Goal: Check status: Check status

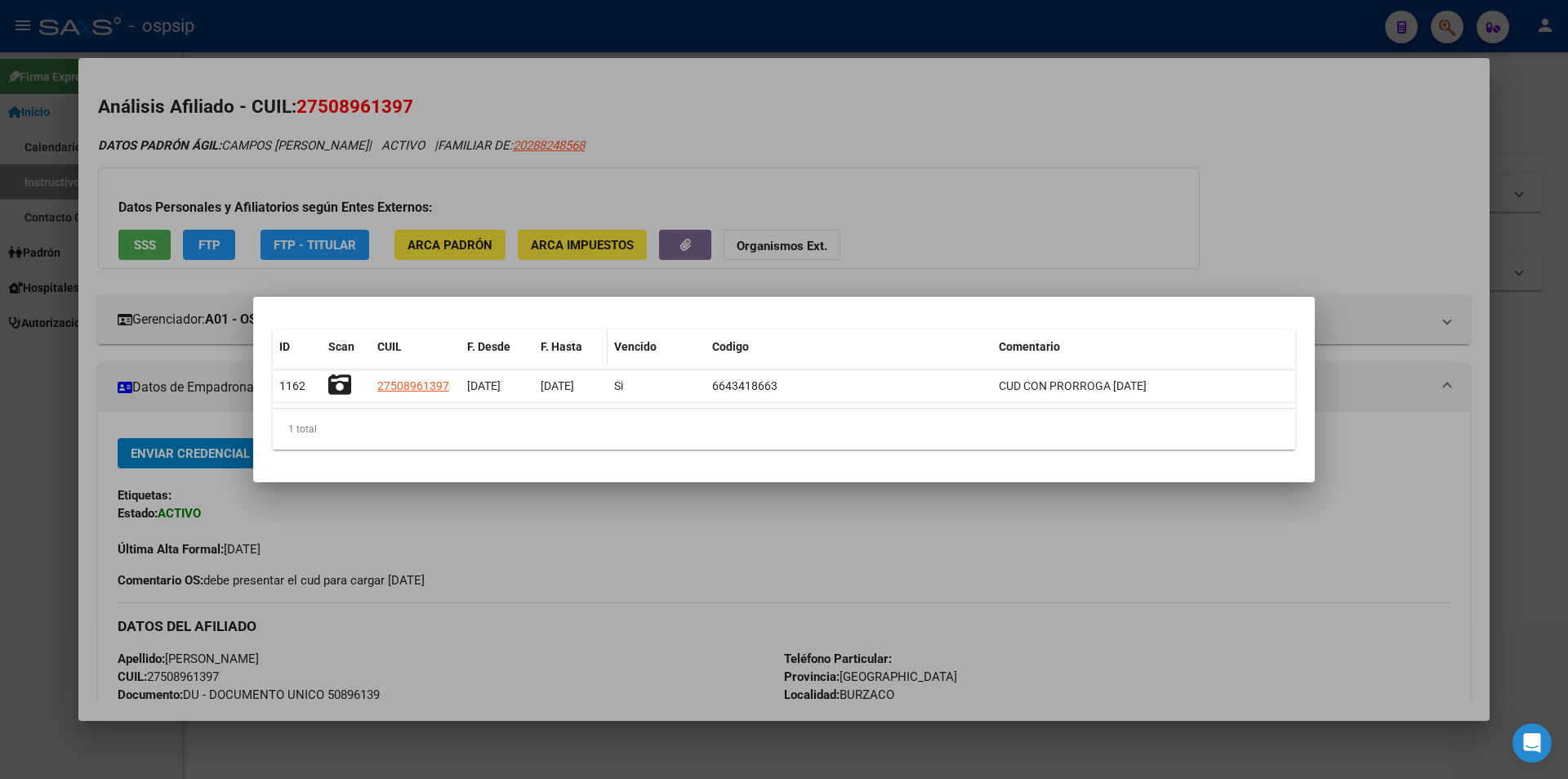
scroll to position [327, 0]
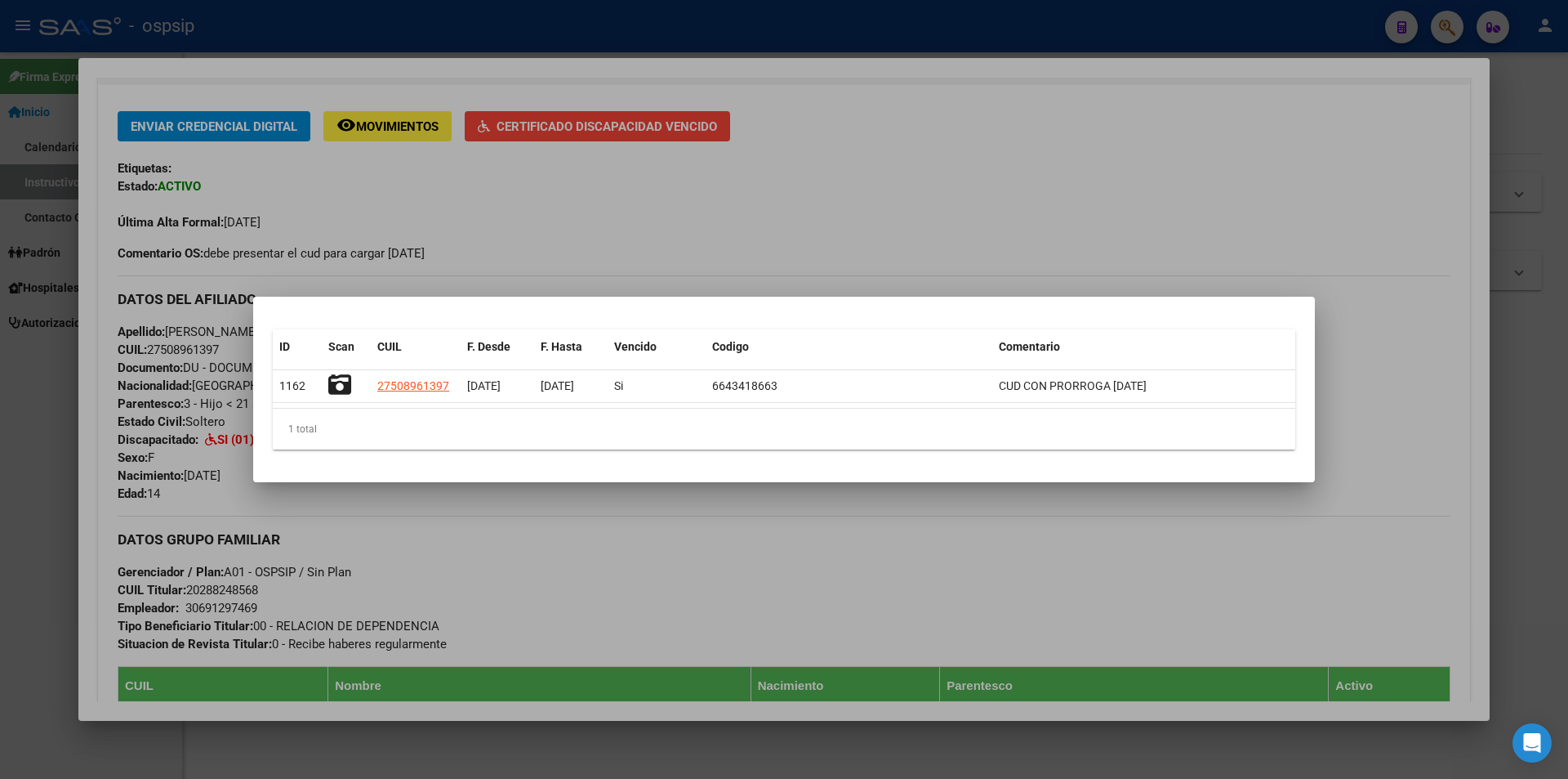
click at [576, 151] on div at bounding box center [784, 390] width 1568 height 779
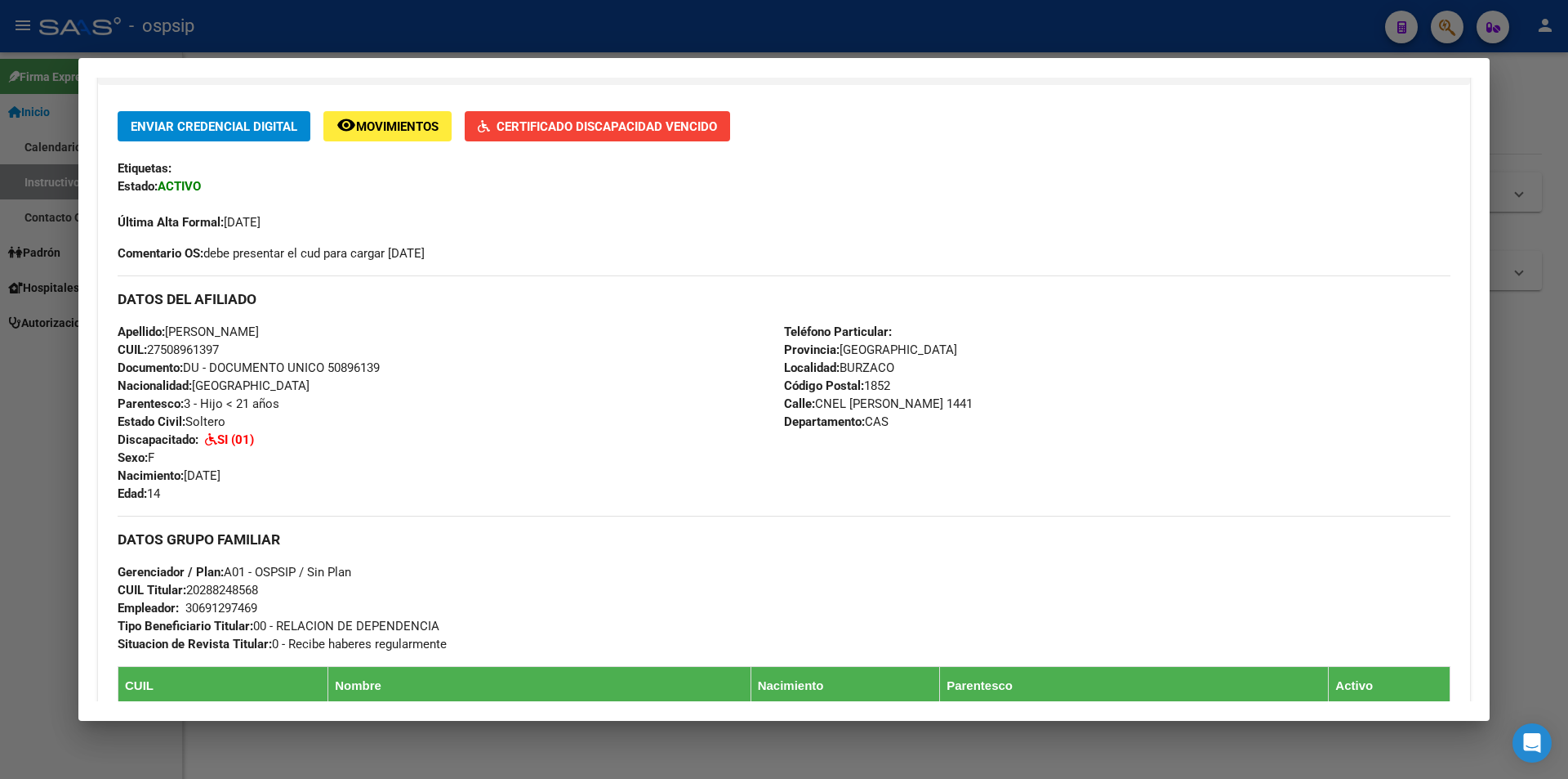
click at [531, 15] on div at bounding box center [784, 390] width 1568 height 779
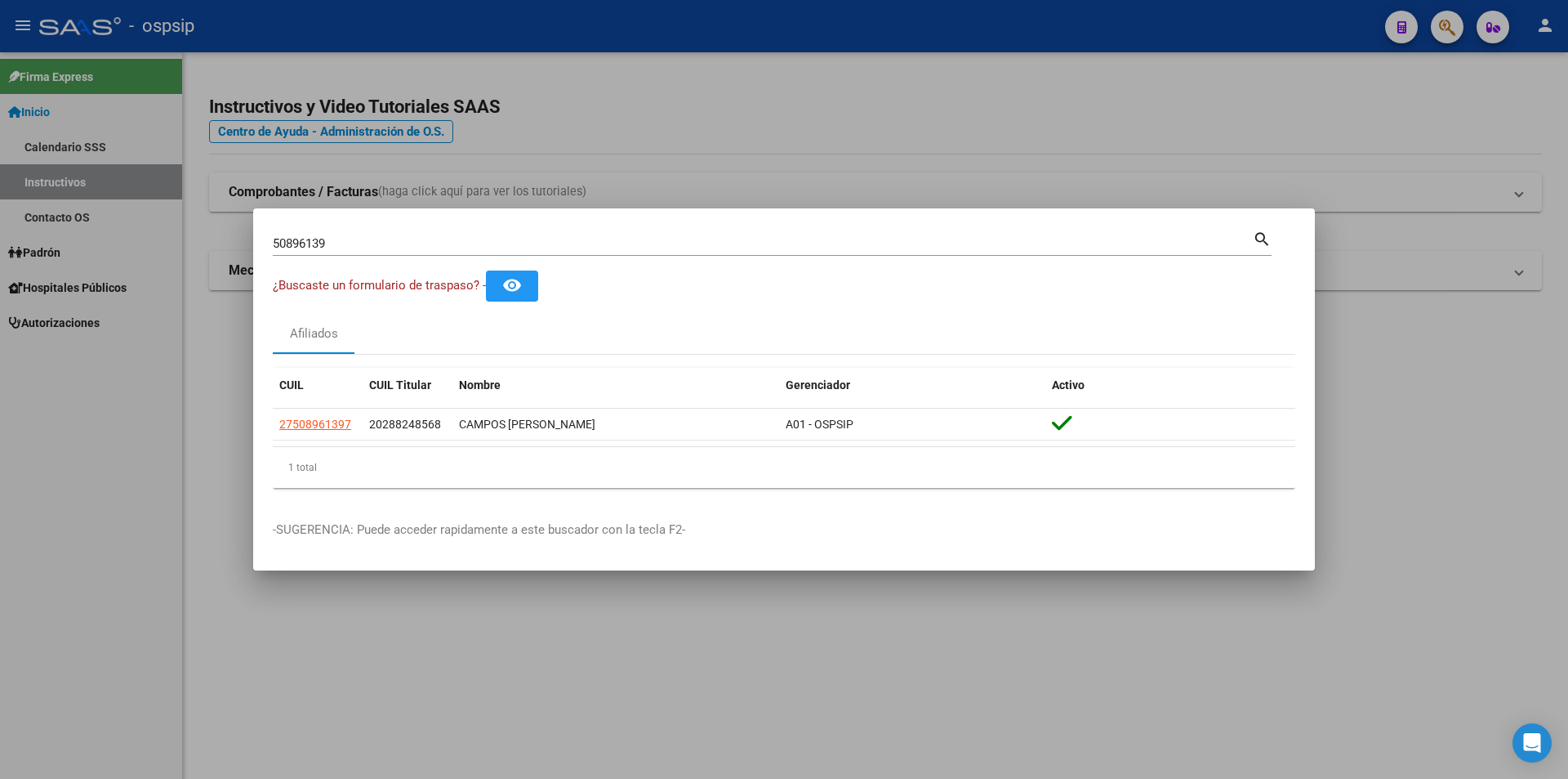
click at [332, 248] on input "50896139" at bounding box center [762, 243] width 980 height 15
click at [349, 246] on input "50896139" at bounding box center [762, 243] width 980 height 15
click at [1259, 236] on mat-icon "search" at bounding box center [1262, 238] width 19 height 20
click at [379, 244] on input "50896139" at bounding box center [762, 243] width 980 height 15
type input "5"
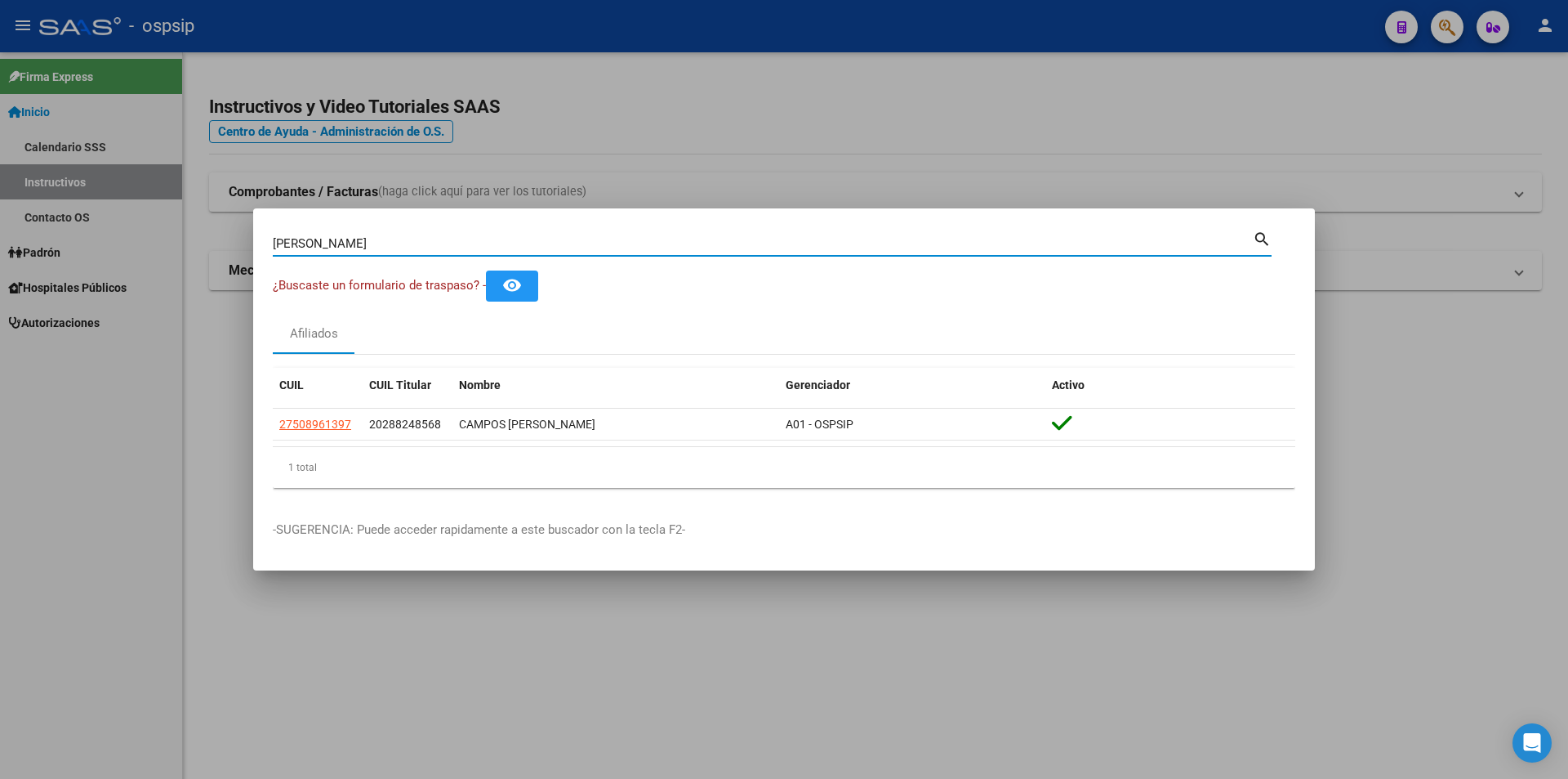
type input "[PERSON_NAME]"
click at [1258, 238] on mat-icon "search" at bounding box center [1262, 238] width 19 height 20
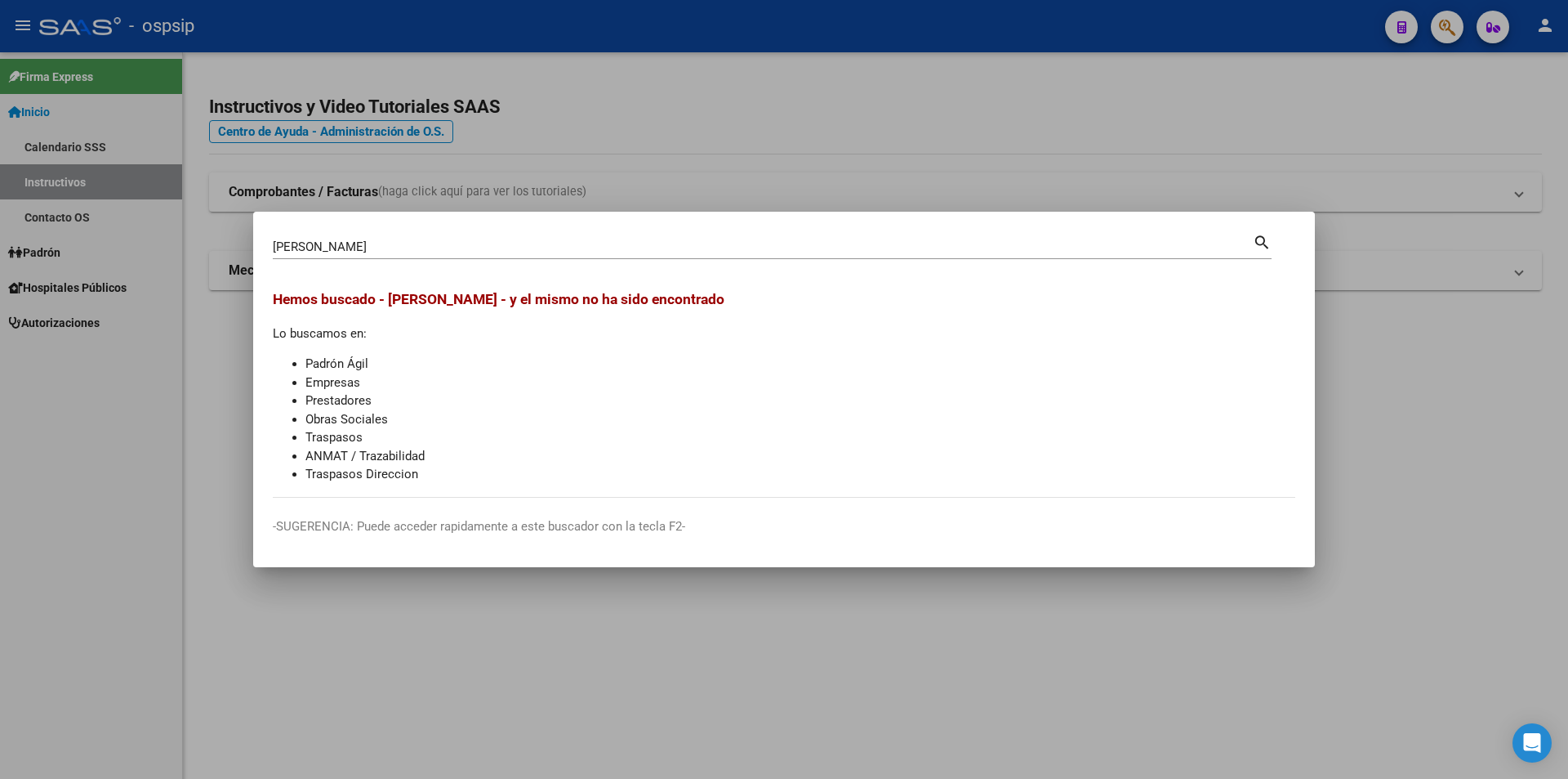
click at [1057, 112] on div at bounding box center [784, 390] width 1568 height 779
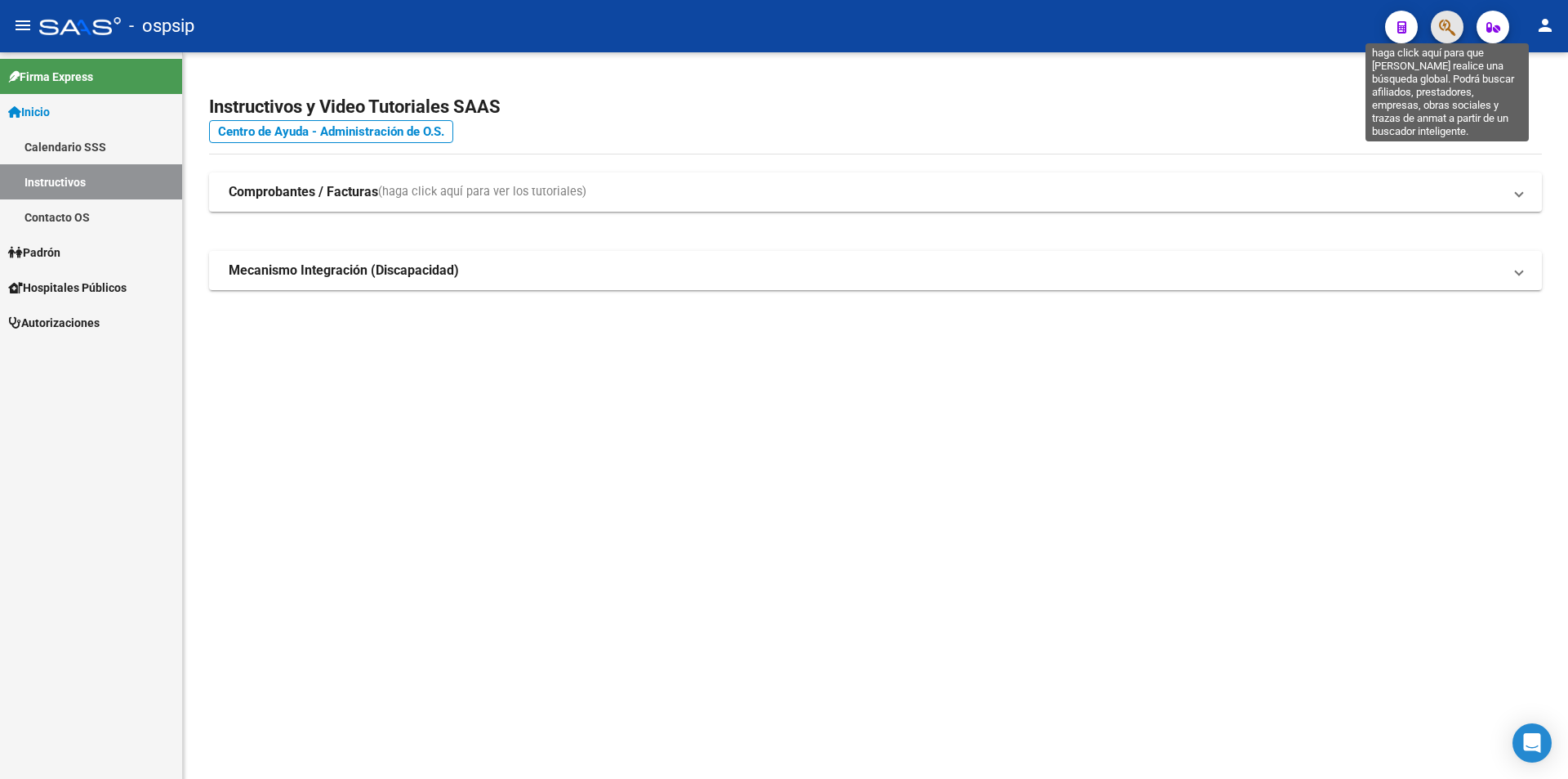
click at [1447, 25] on icon "button" at bounding box center [1447, 27] width 16 height 19
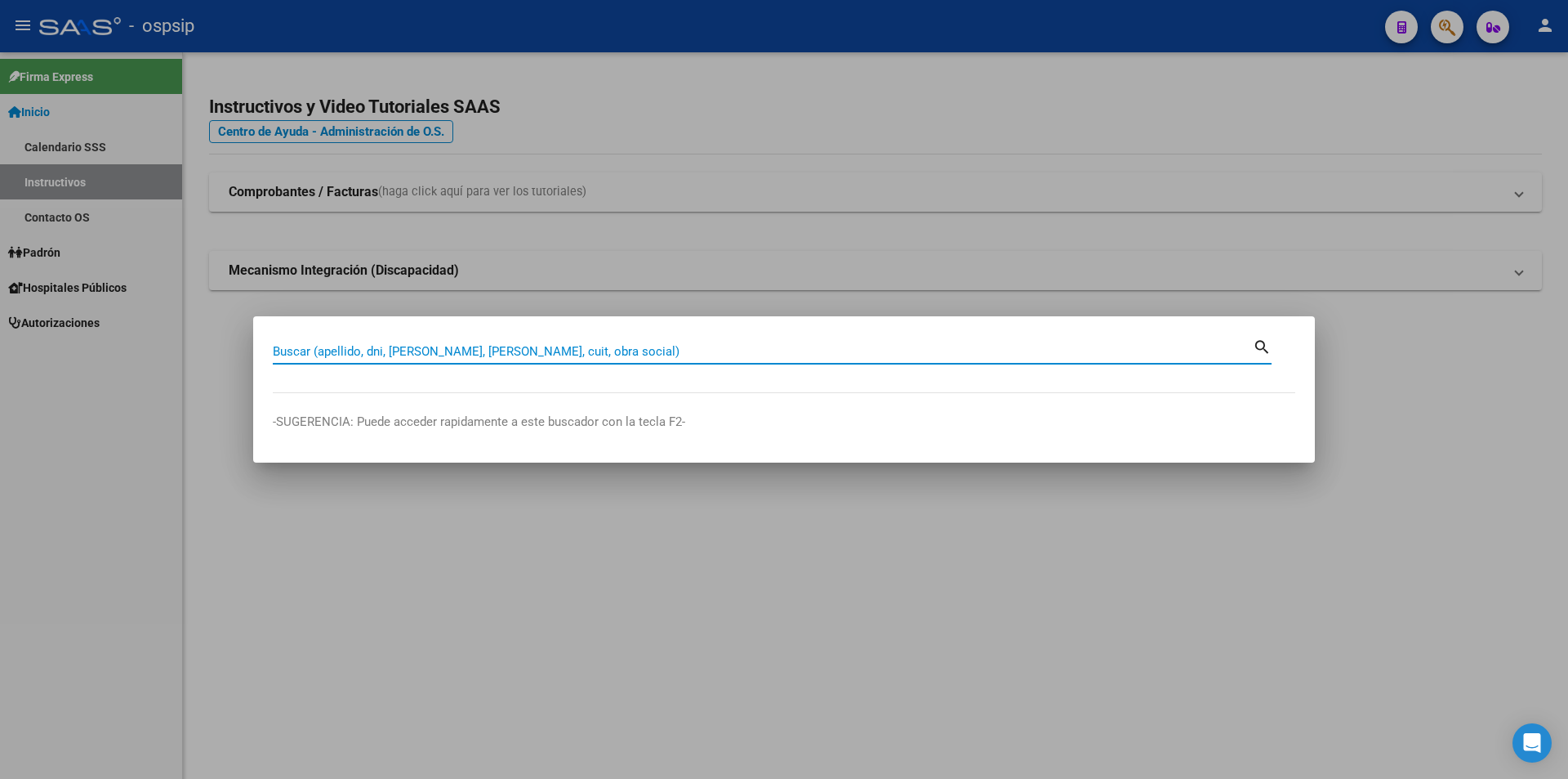
click at [287, 344] on input "Buscar (apellido, dni, [PERSON_NAME], [PERSON_NAME], cuit, obra social)" at bounding box center [762, 351] width 980 height 15
type input "50927870"
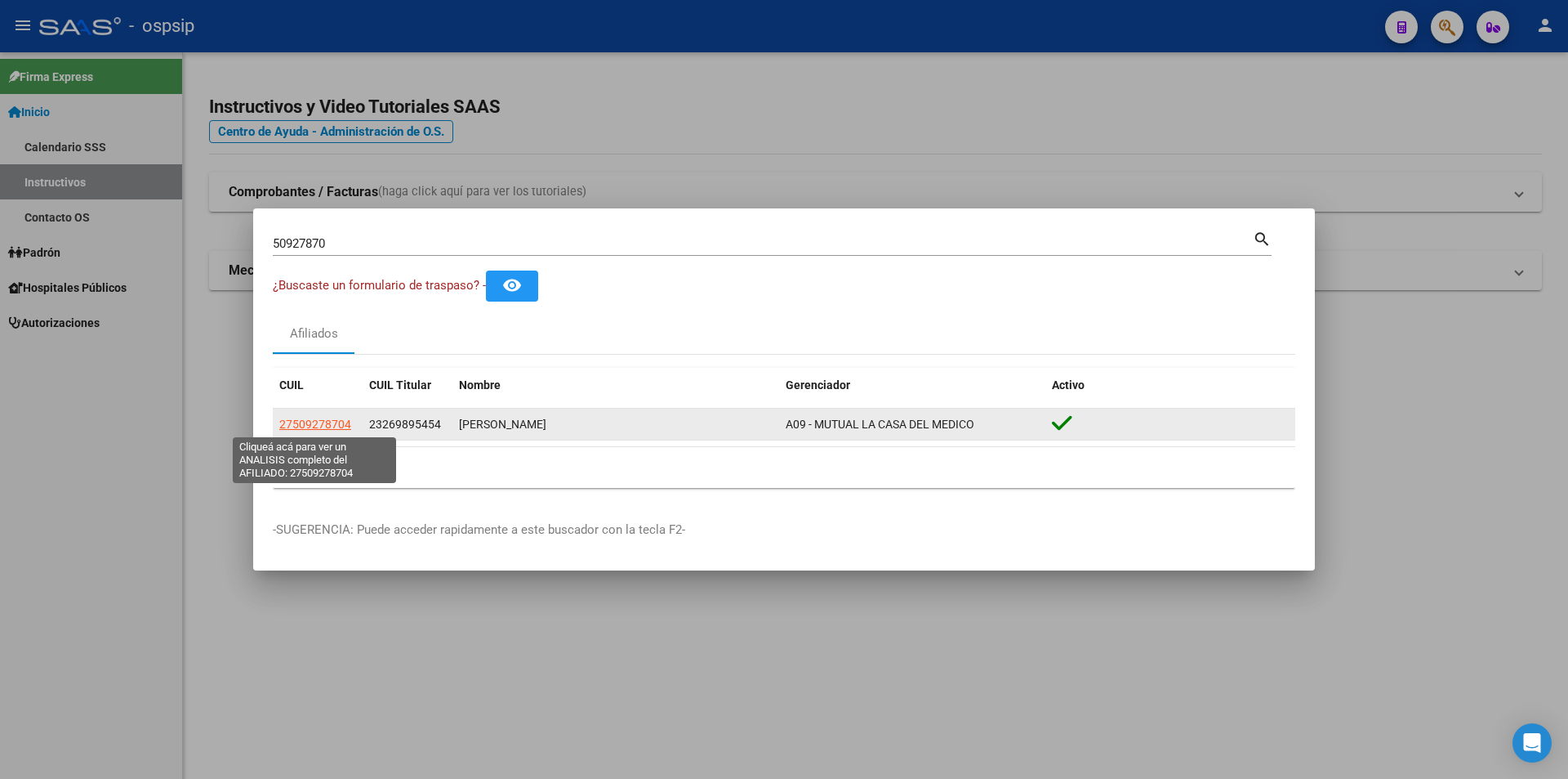
click at [331, 424] on span "27509278704" at bounding box center [315, 423] width 72 height 13
type textarea "27509278704"
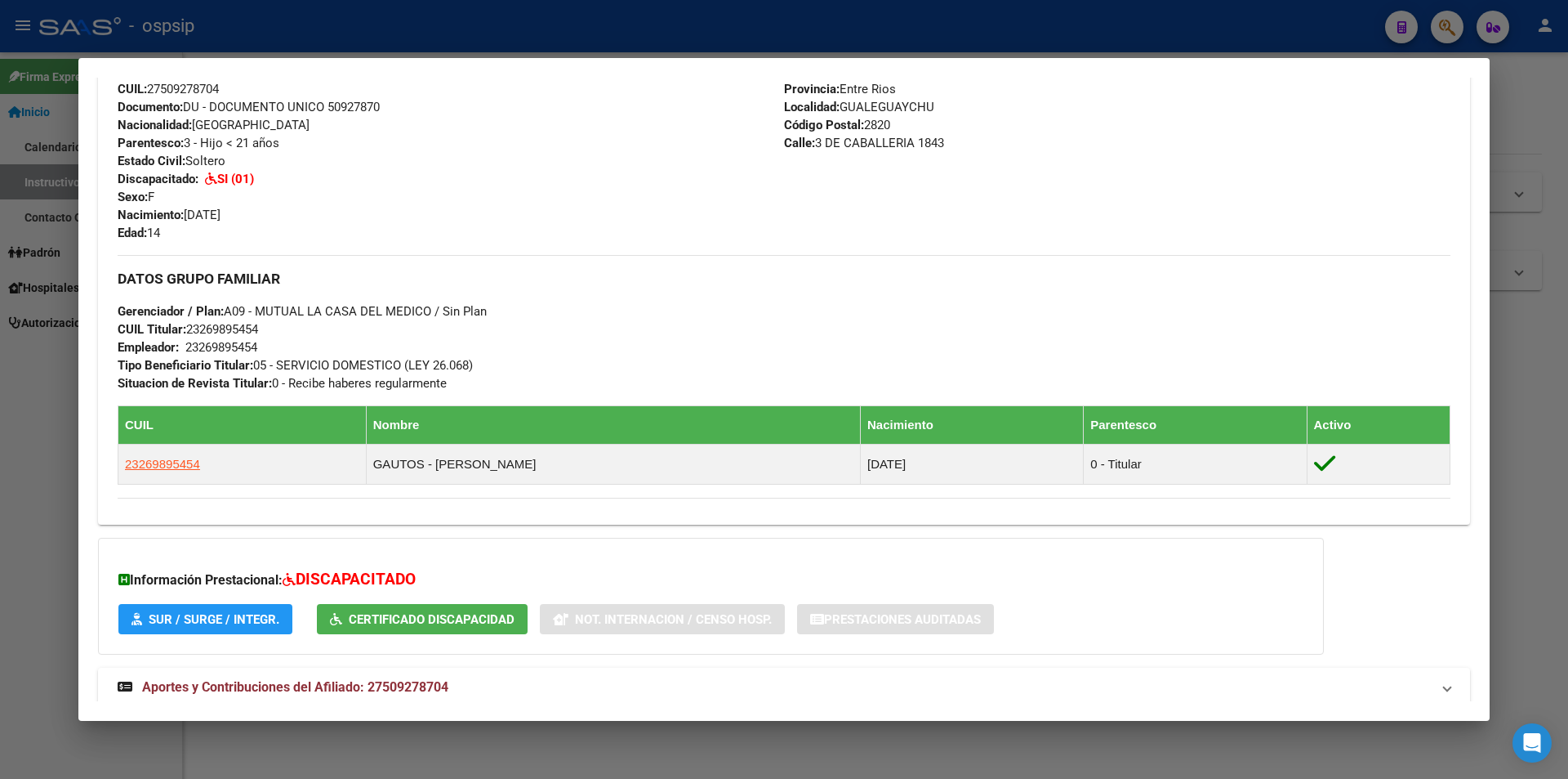
scroll to position [674, 0]
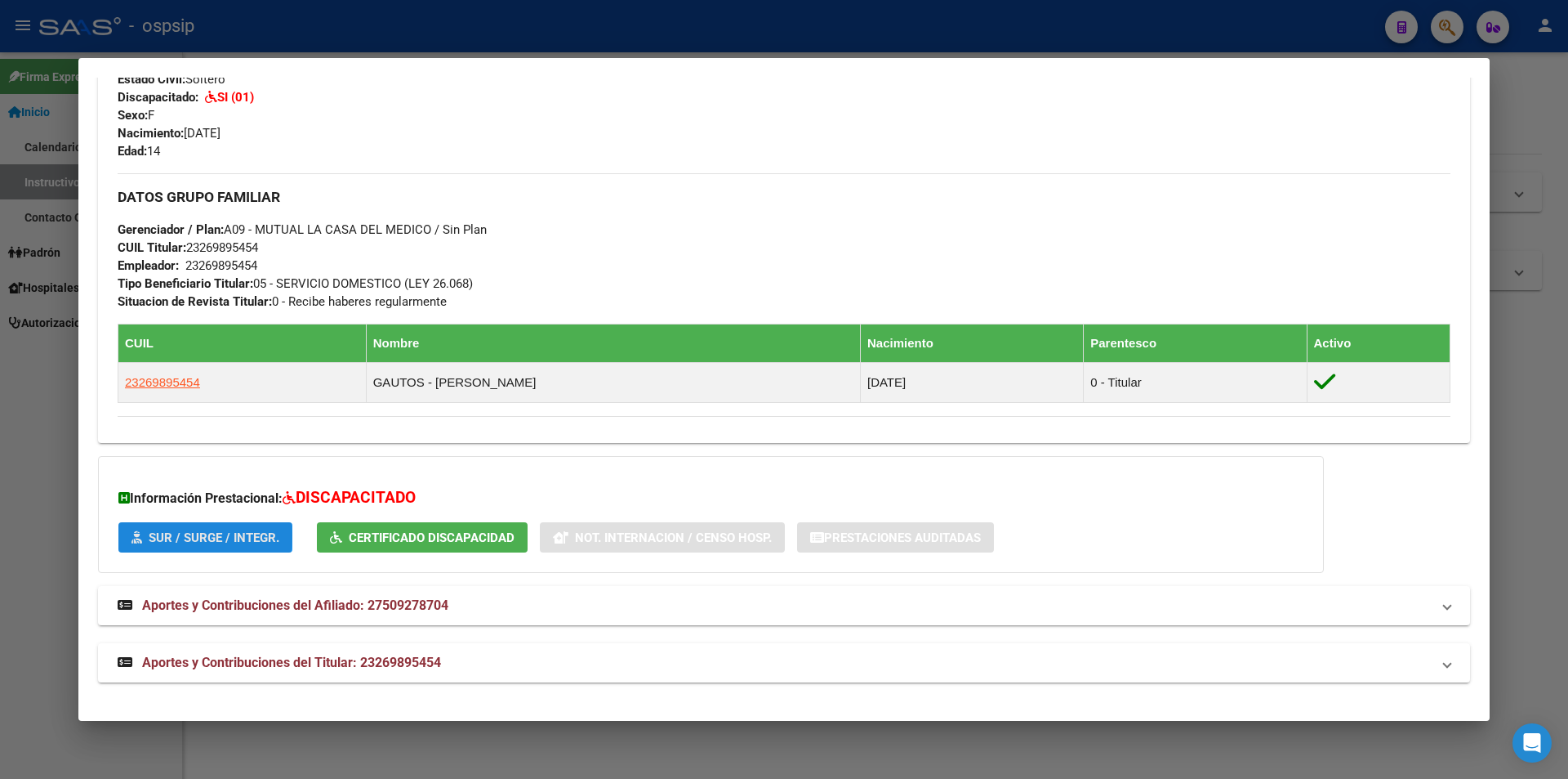
click at [187, 535] on span "SUR / SURGE / INTEGR." at bounding box center [214, 537] width 131 height 15
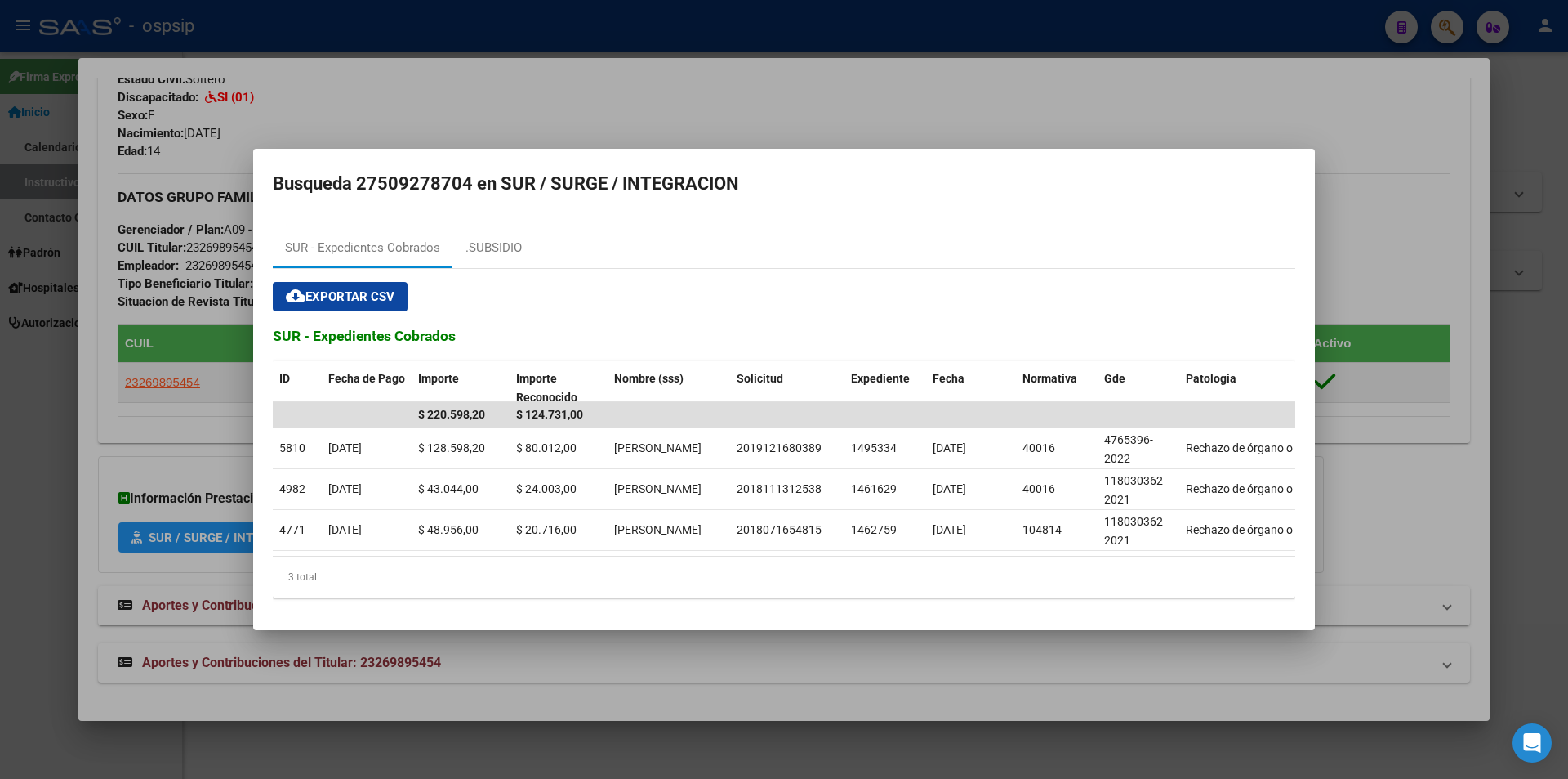
click at [1019, 84] on div at bounding box center [784, 390] width 1568 height 779
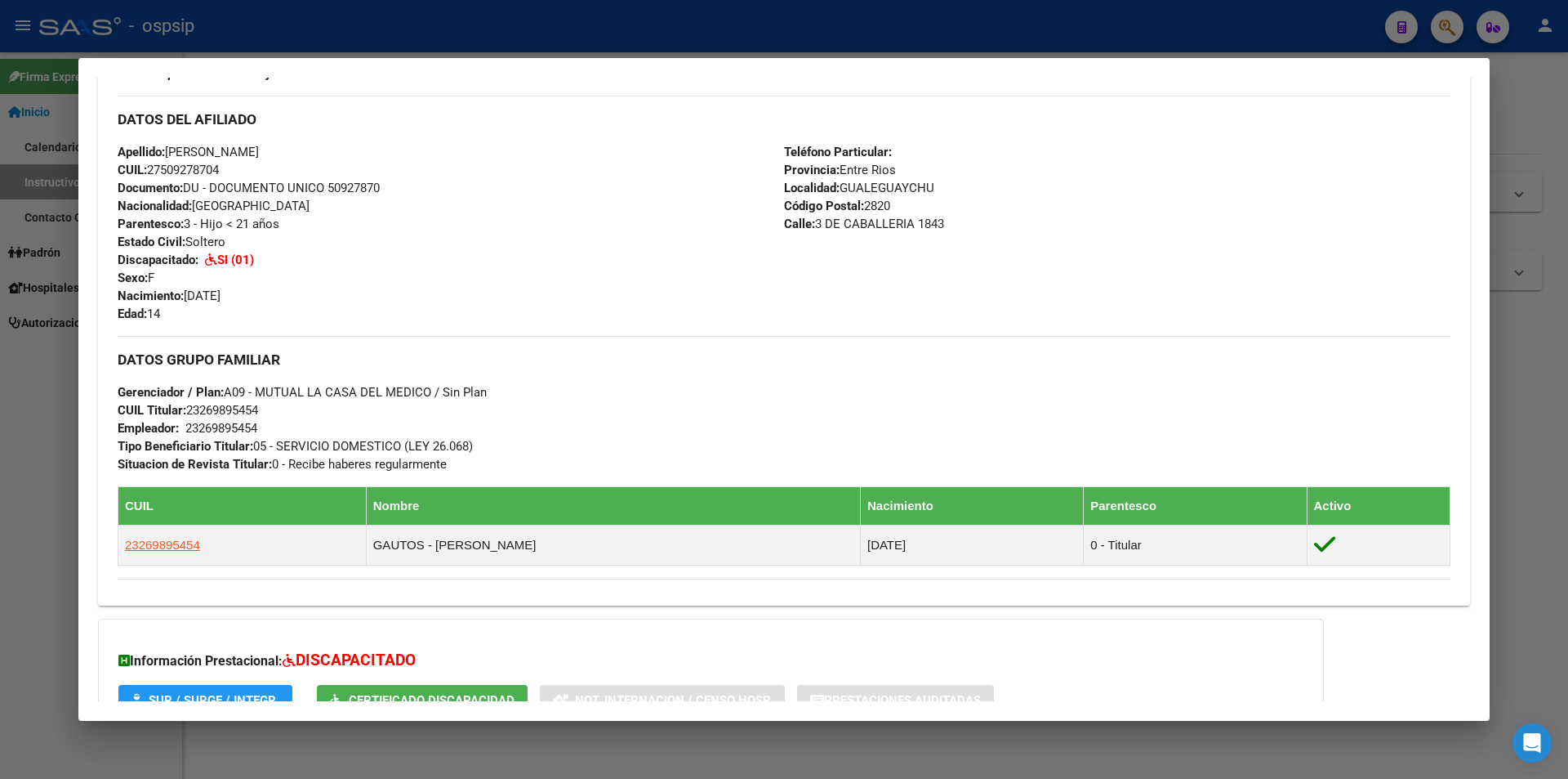
scroll to position [510, 0]
click at [583, 207] on div "Apellido: [PERSON_NAME] CUIL: 27509278704 Documento: DU - DOCUMENTO UNICO 50927…" at bounding box center [451, 233] width 667 height 179
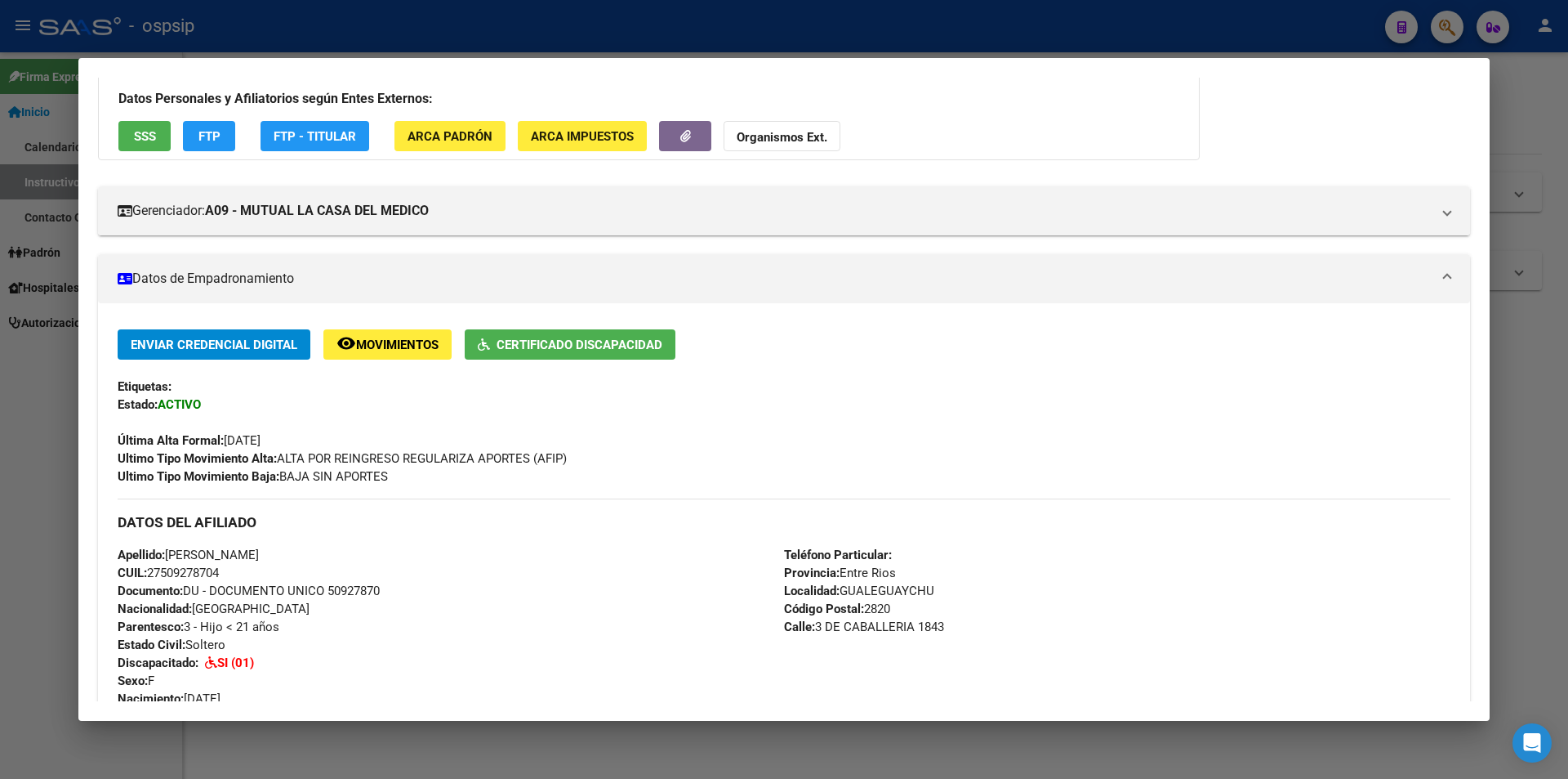
scroll to position [102, 0]
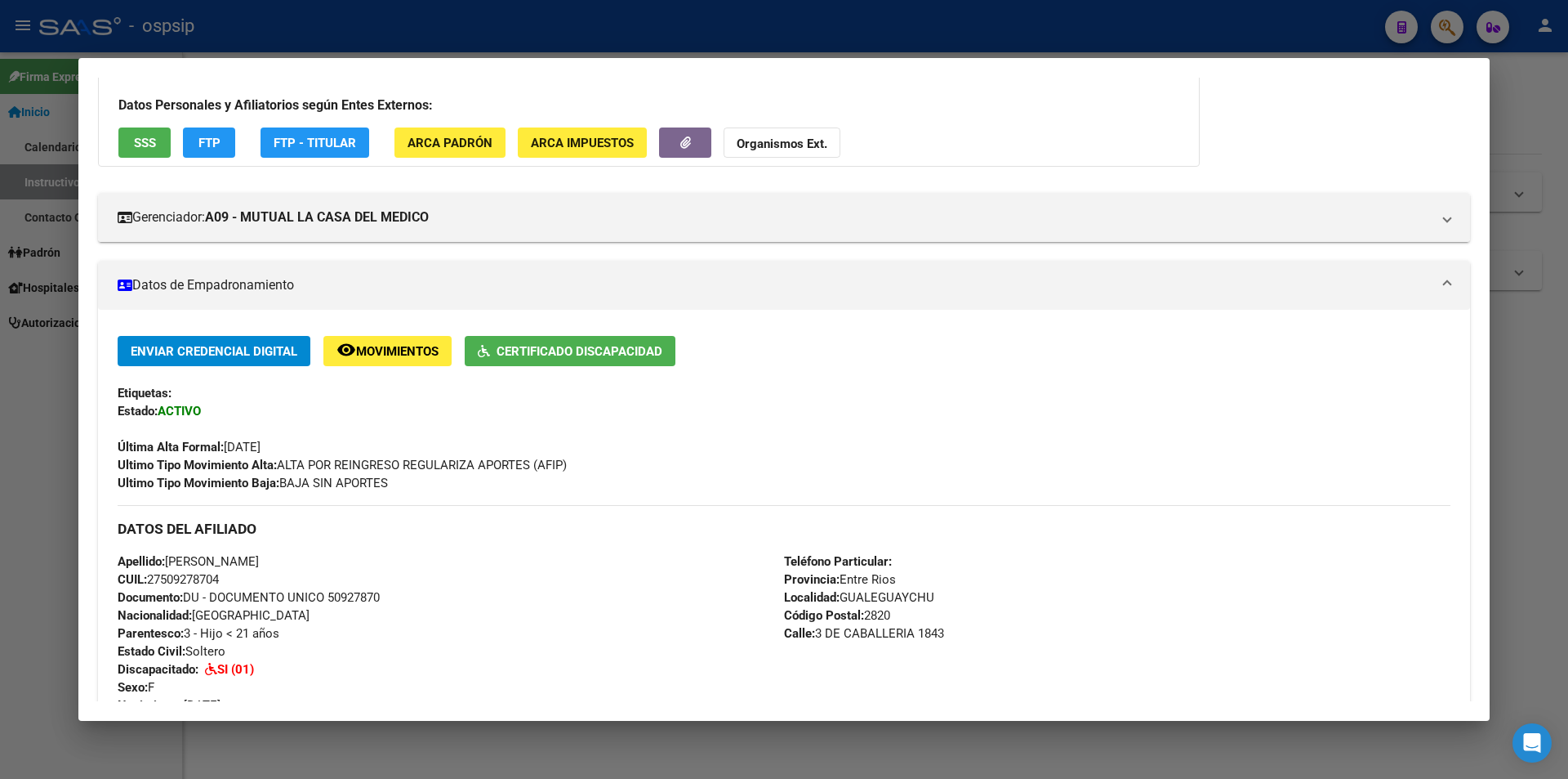
click at [1002, 387] on div "Etiquetas:" at bounding box center [784, 392] width 1332 height 18
click at [414, 353] on span "Movimientos" at bounding box center [396, 351] width 82 height 15
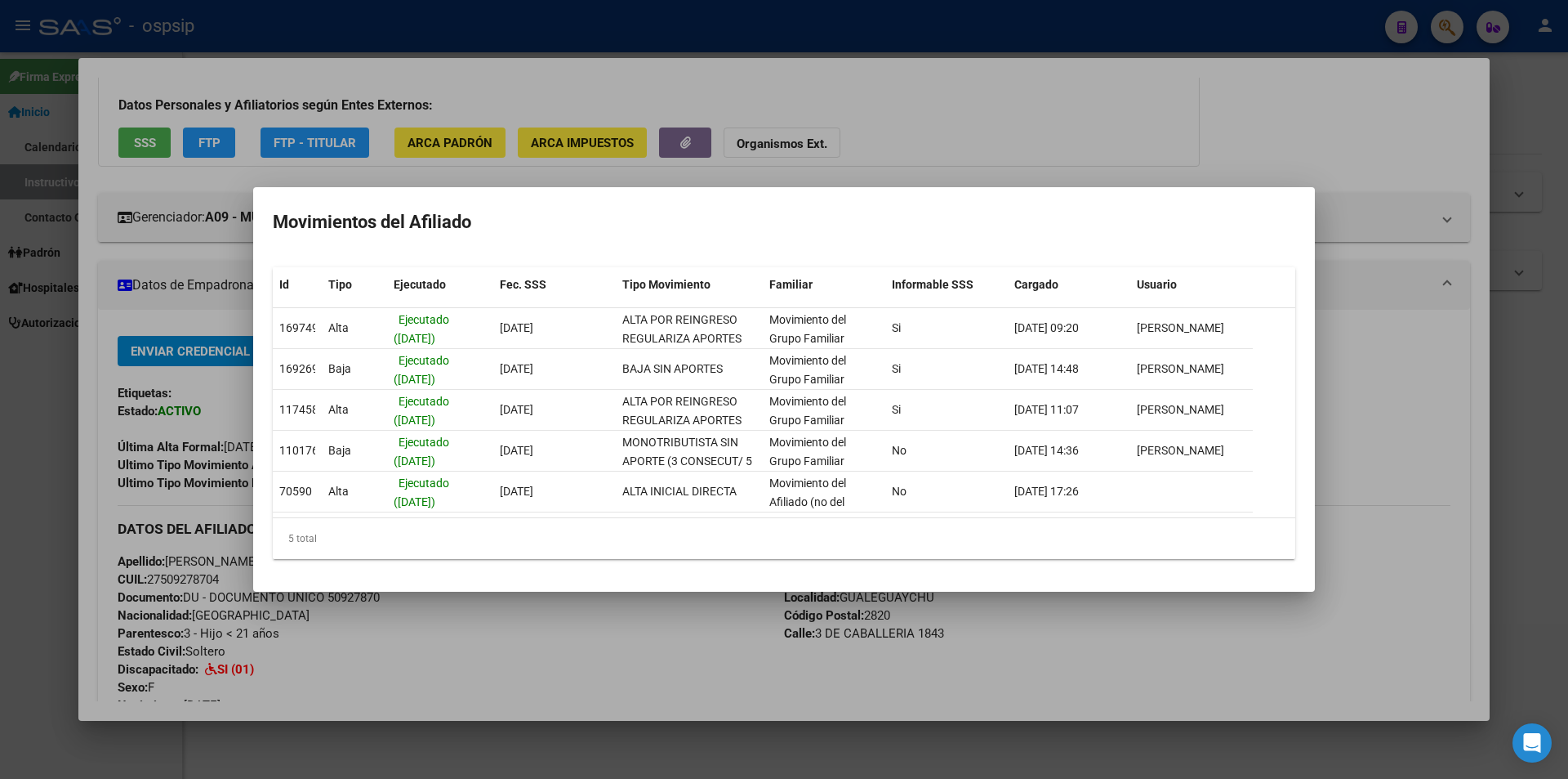
click at [1044, 109] on div at bounding box center [784, 390] width 1568 height 779
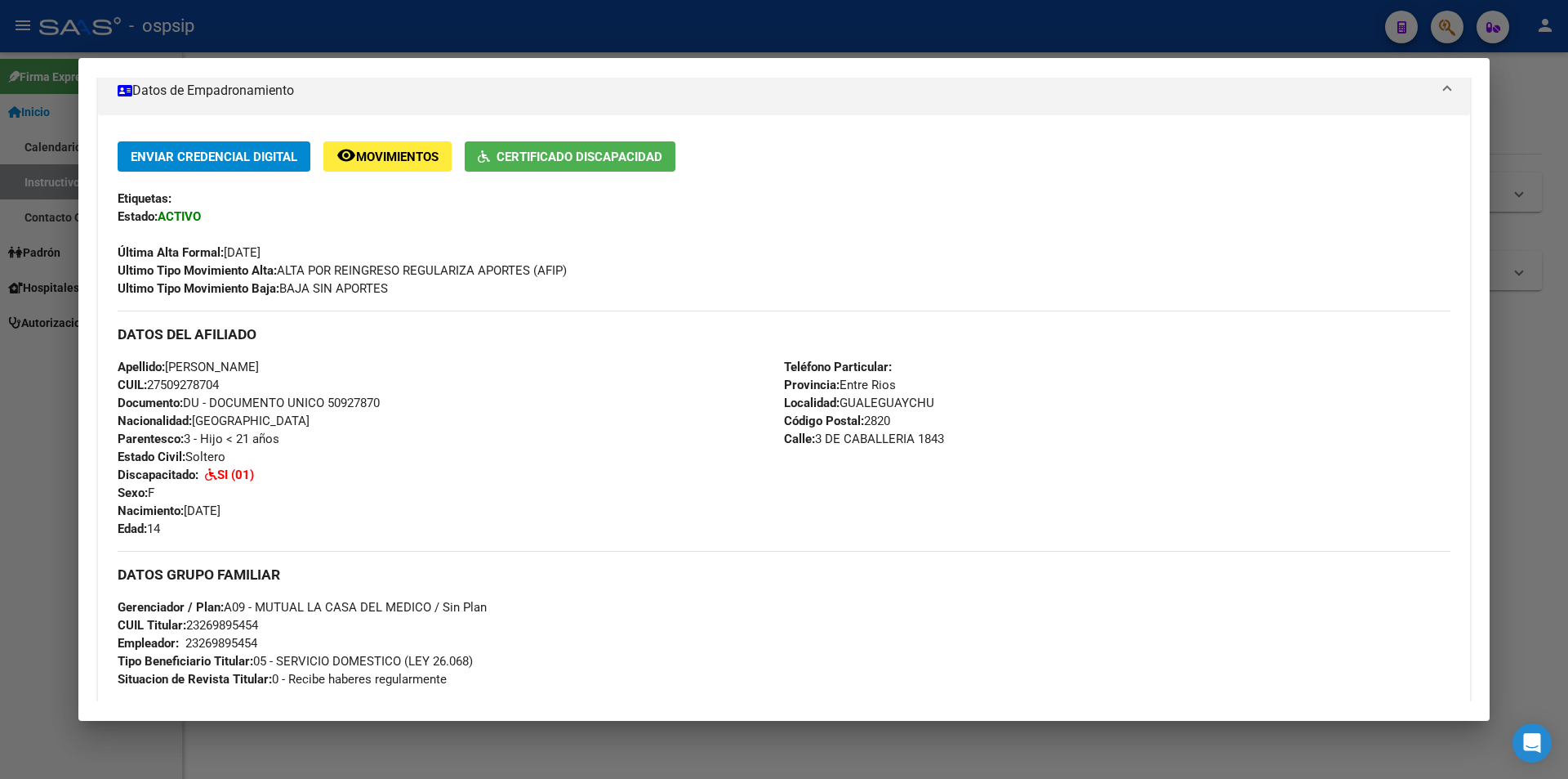
scroll to position [266, 0]
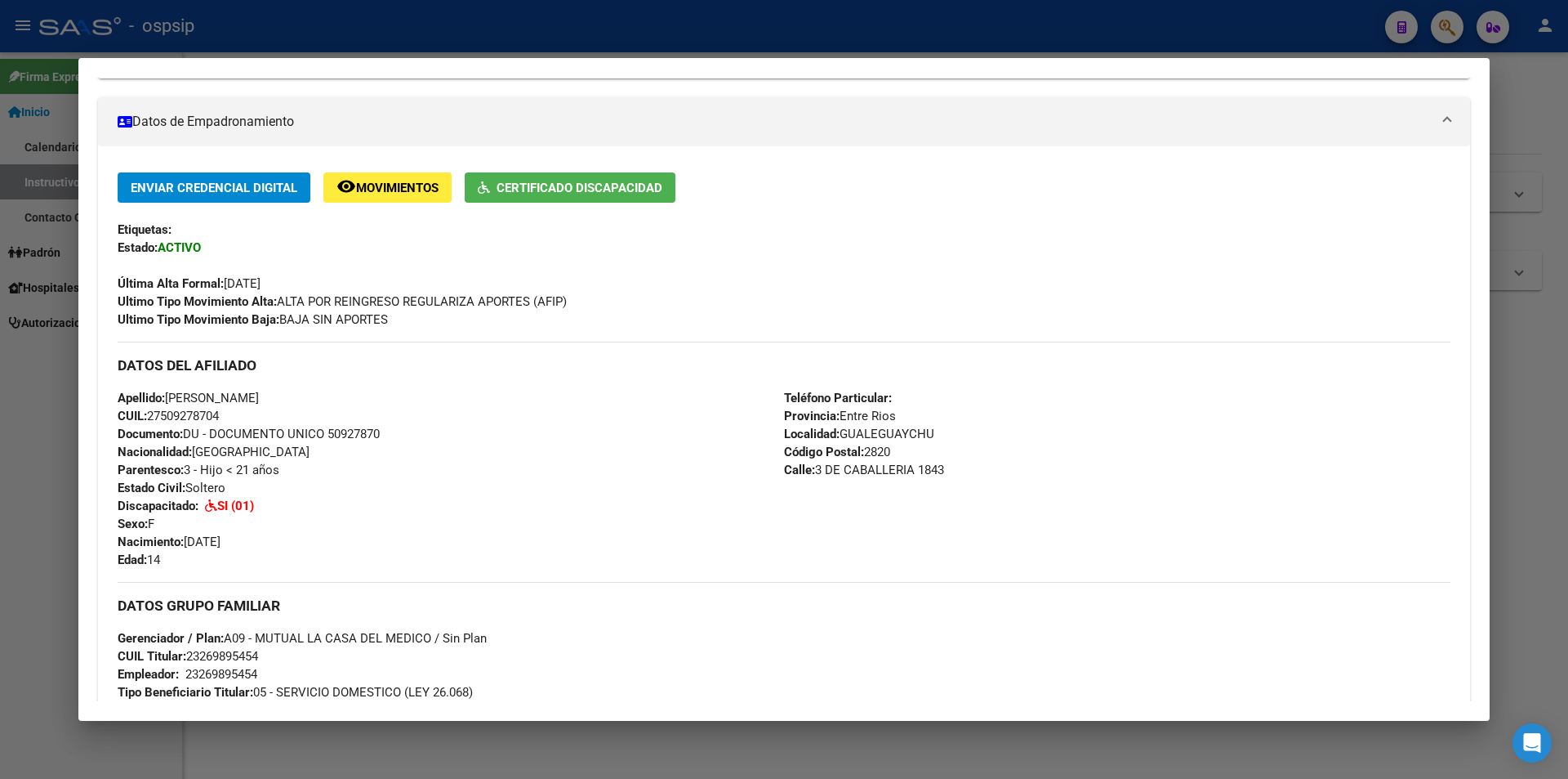
click at [777, 38] on div at bounding box center [784, 390] width 1568 height 779
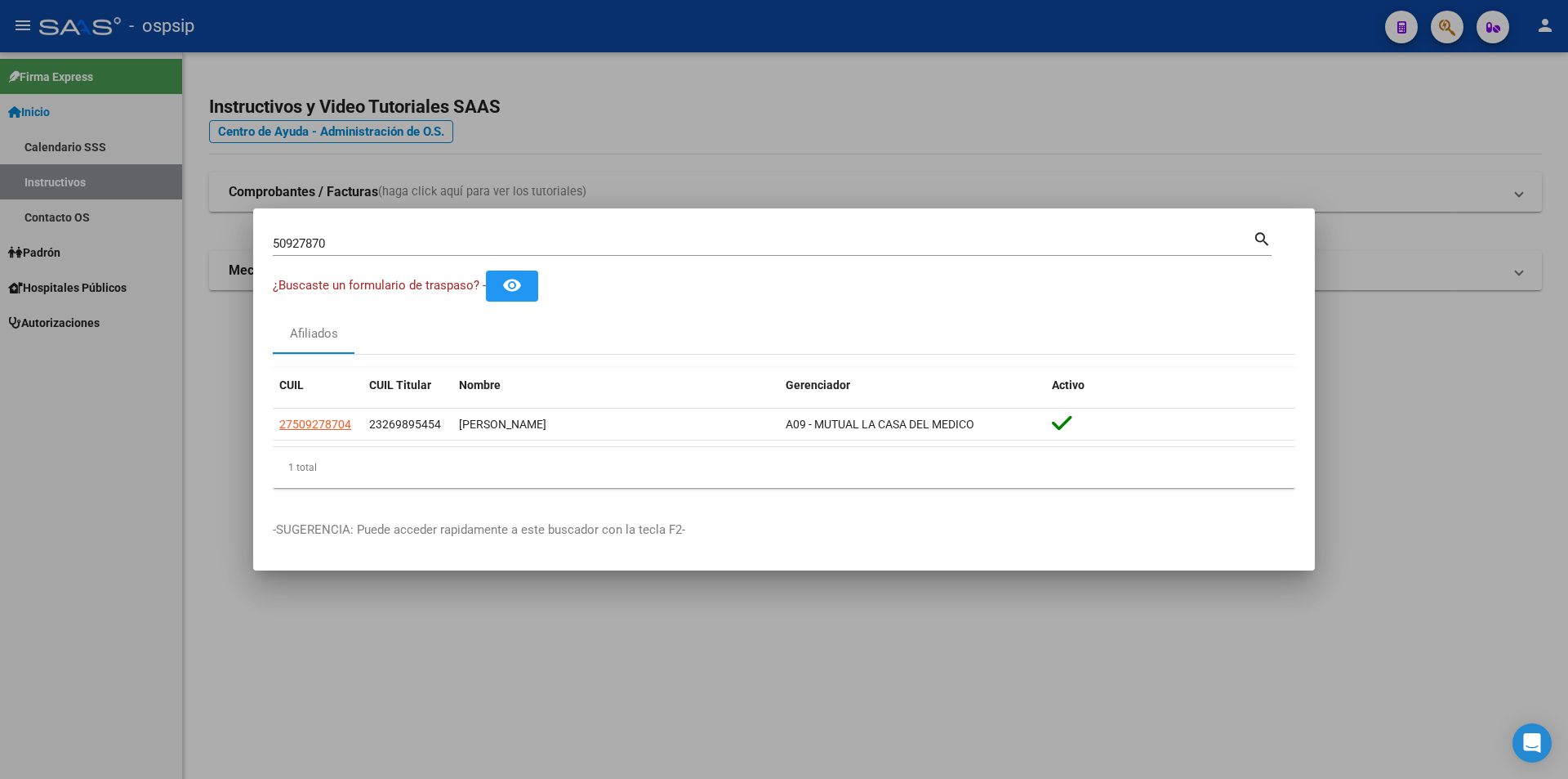
click at [700, 109] on div at bounding box center [784, 390] width 1568 height 779
